Goal: Information Seeking & Learning: Learn about a topic

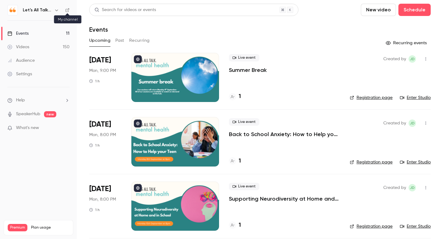
click at [67, 10] on icon at bounding box center [67, 10] width 4 height 4
click at [159, 9] on div "Search for videos or events" at bounding box center [193, 10] width 209 height 12
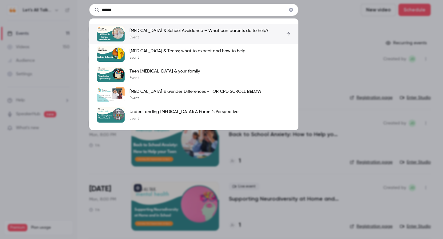
type input "******"
click at [138, 33] on p "[MEDICAL_DATA] & School Avoidance – What can parents do to help?" at bounding box center [199, 31] width 139 height 6
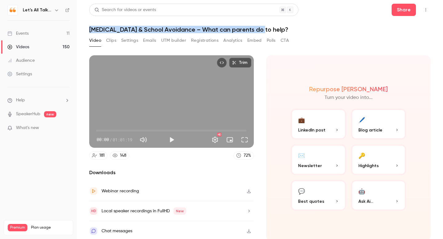
drag, startPoint x: 90, startPoint y: 30, endPoint x: 266, endPoint y: 34, distance: 175.8
click at [266, 34] on div "Search for videos or events Share [MEDICAL_DATA] & School Avoidance – What can …" at bounding box center [260, 120] width 342 height 232
copy h1 "[MEDICAL_DATA] & School Avoidance – What can parents do to help?"
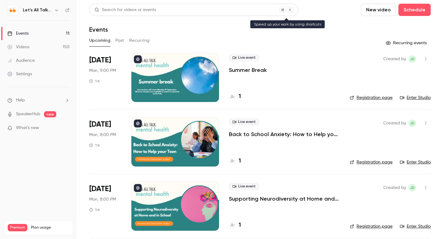
click at [154, 11] on div "Search for videos or events" at bounding box center [125, 10] width 62 height 6
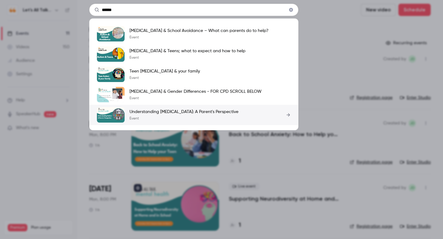
type input "******"
click at [155, 111] on p "Understanding [MEDICAL_DATA]: A Parent's Perspective" at bounding box center [184, 112] width 109 height 6
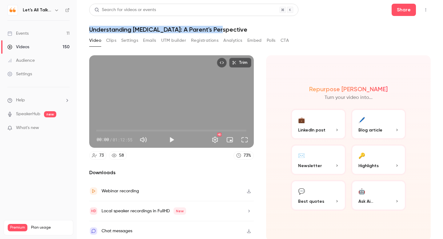
drag, startPoint x: 86, startPoint y: 28, endPoint x: 228, endPoint y: 27, distance: 141.6
click at [228, 27] on main "Search for videos or events Share Understanding [MEDICAL_DATA]: A Parent's Pers…" at bounding box center [260, 119] width 366 height 239
copy h1 "Understanding [MEDICAL_DATA]: A Parent's Perspective"
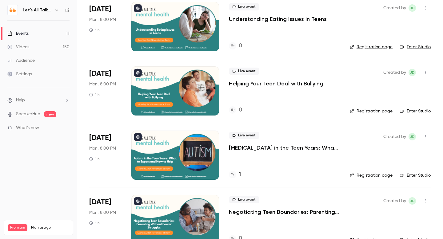
scroll to position [518, 0]
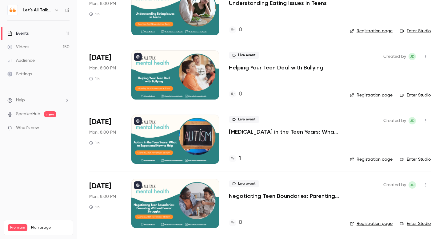
click at [23, 48] on div "Videos" at bounding box center [18, 47] width 22 height 6
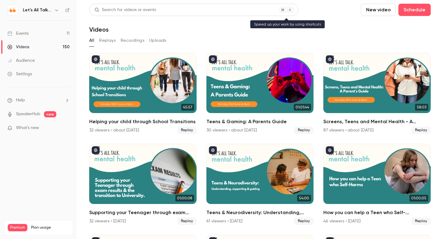
click at [164, 10] on div "Search for videos or events" at bounding box center [193, 10] width 209 height 12
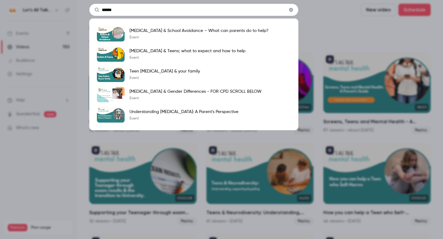
type input "******"
click at [350, 31] on div "****** [MEDICAL_DATA] & School Avoidance – What can parents do to help? Event […" at bounding box center [221, 119] width 443 height 239
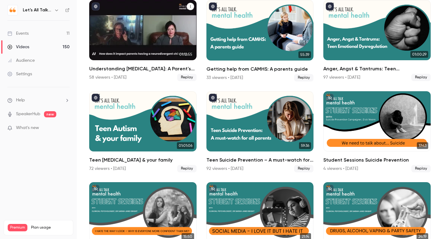
scroll to position [332, 0]
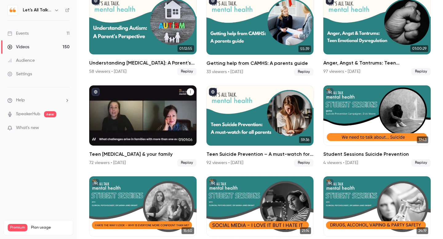
click at [119, 117] on div "Teen Autism & your family" at bounding box center [142, 116] width 107 height 60
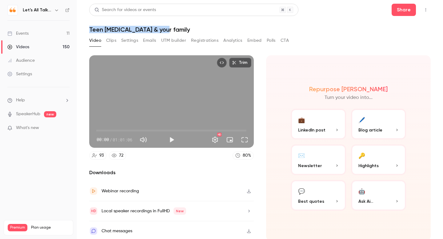
drag, startPoint x: 165, startPoint y: 30, endPoint x: 90, endPoint y: 26, distance: 75.5
click at [90, 26] on header "Search for videos or events Share Teen [MEDICAL_DATA] & your family" at bounding box center [260, 19] width 342 height 30
copy h1 "Teen [MEDICAL_DATA] & your family"
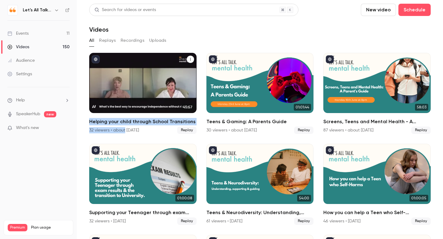
drag, startPoint x: 85, startPoint y: 122, endPoint x: 125, endPoint y: 128, distance: 40.1
click at [125, 128] on main "Search for videos or events New video Schedule Videos All Replays Recordings Up…" at bounding box center [260, 119] width 366 height 239
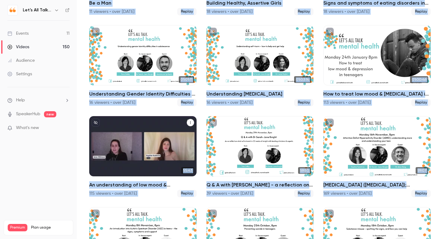
scroll to position [4368, 0]
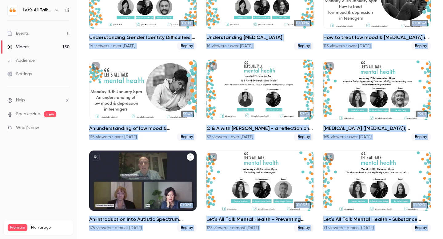
copy div "Loremip dolo sitam consect Adipis Elitseddoei 26 tempori • utlab 4 etdol mag Al…"
